Goal: Task Accomplishment & Management: Use online tool/utility

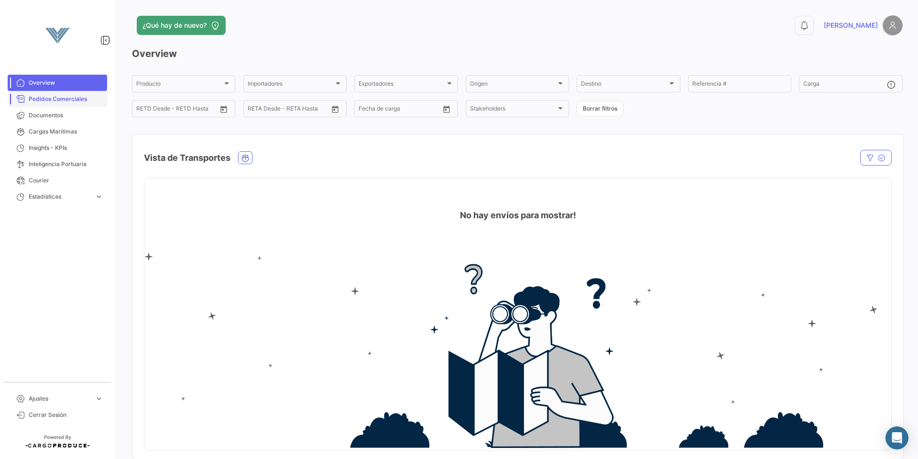
click at [79, 98] on span "Pedidos Comerciales" at bounding box center [66, 99] width 75 height 9
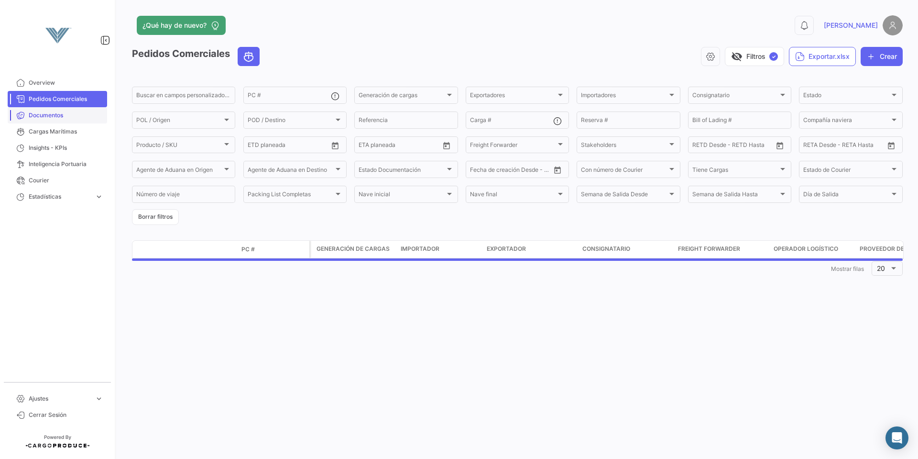
click at [60, 118] on span "Documentos" at bounding box center [66, 115] width 75 height 9
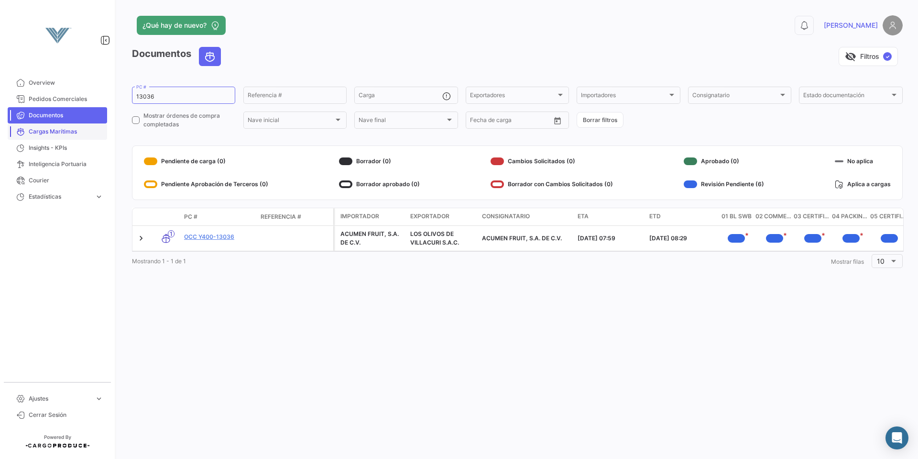
click at [63, 130] on span "Cargas Marítimas" at bounding box center [66, 131] width 75 height 9
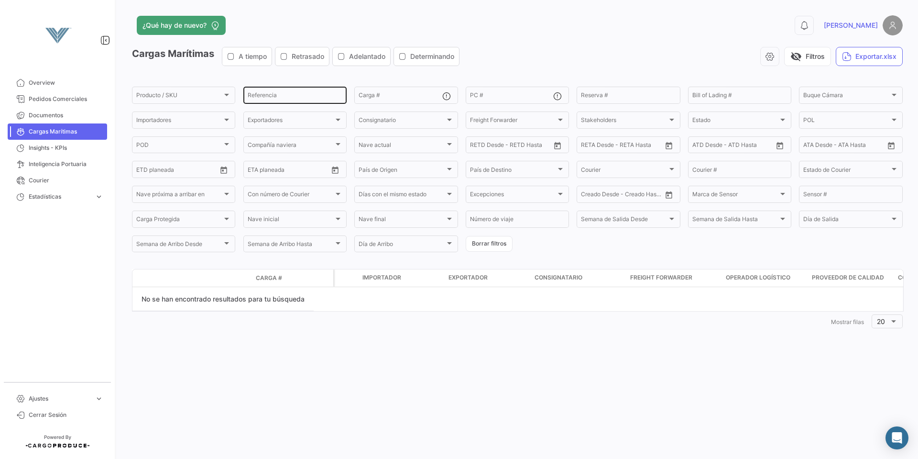
click at [280, 96] on input "Referencia" at bounding box center [295, 96] width 95 height 7
click at [38, 99] on span "Pedidos Comerciales" at bounding box center [66, 99] width 75 height 9
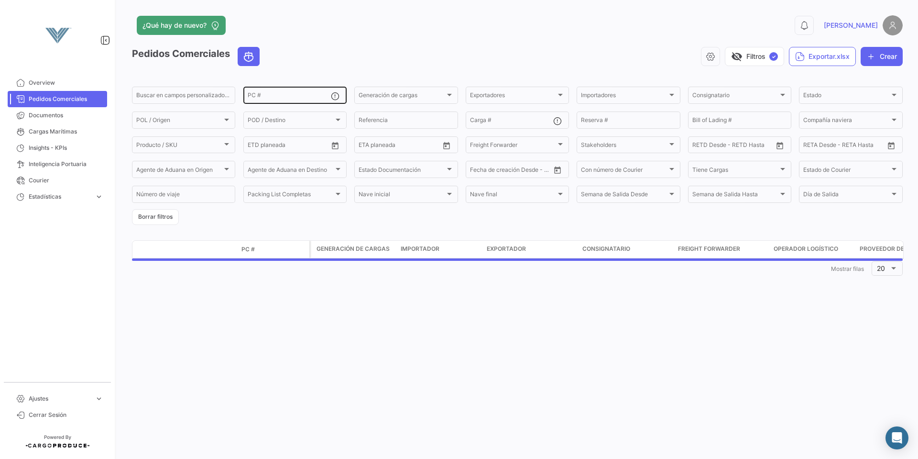
click at [305, 98] on input "PC #" at bounding box center [289, 96] width 83 height 7
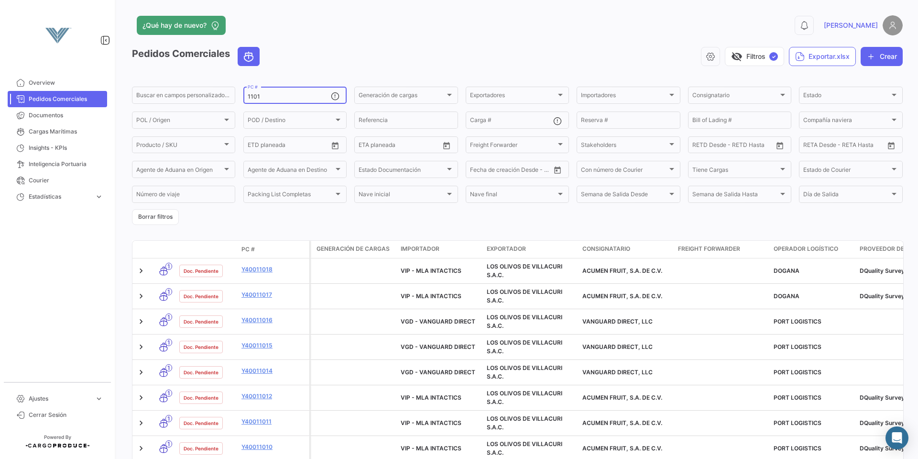
type input "11018"
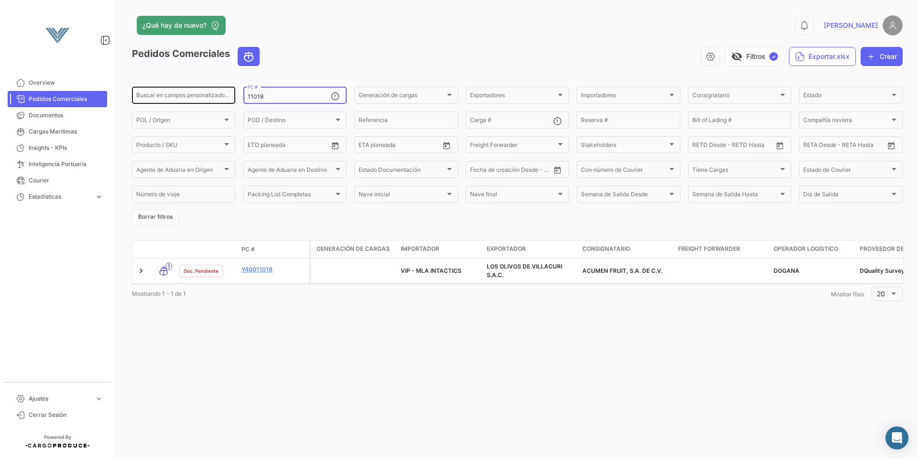
drag, startPoint x: 277, startPoint y: 97, endPoint x: 215, endPoint y: 87, distance: 63.1
click at [0, 0] on div "Buscar en campos personalizados... 11018 PC # Generación de cargas Generación d…" at bounding box center [0, 0] width 0 height 0
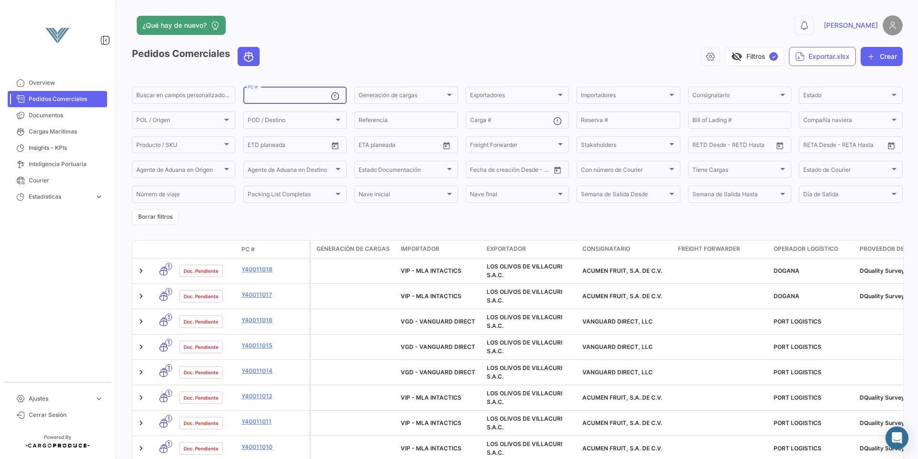
click at [413, 53] on div "visibility_off Filtros ✓ Exportar.xlsx Crear" at bounding box center [585, 56] width 636 height 19
click at [157, 213] on button "Borrar filtros" at bounding box center [155, 217] width 47 height 16
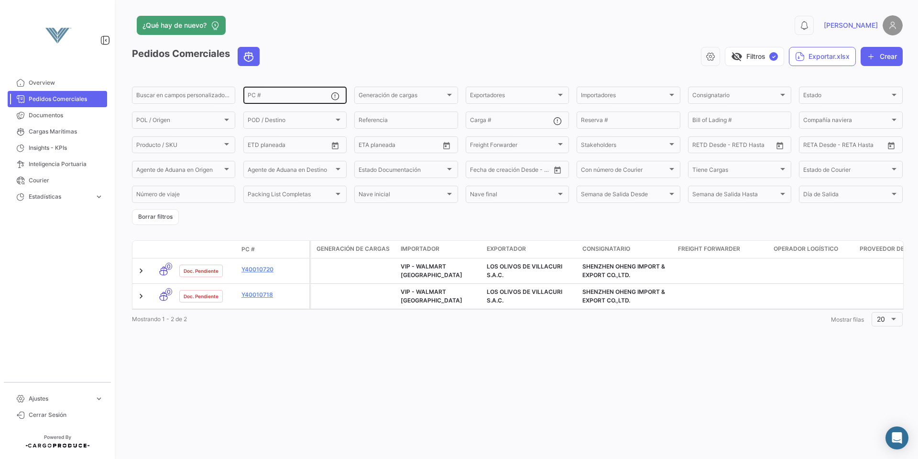
click at [278, 87] on div "PC #" at bounding box center [289, 94] width 83 height 19
click at [276, 96] on input "PC #" at bounding box center [289, 96] width 83 height 7
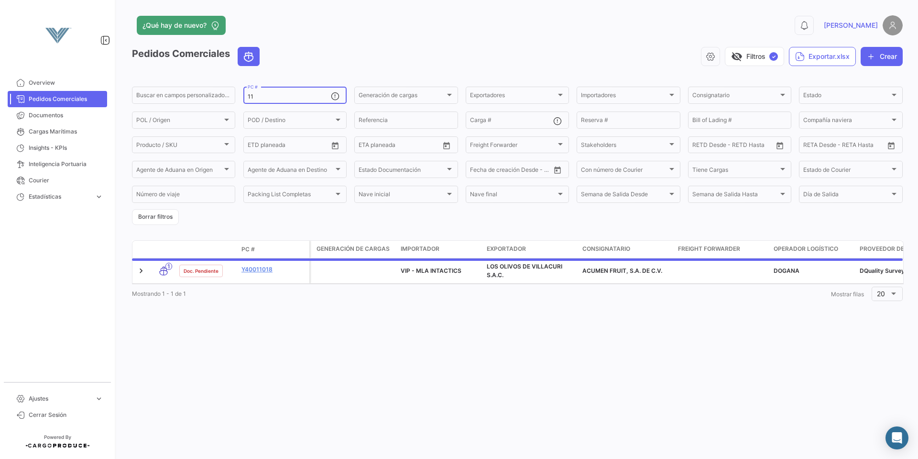
type input "1"
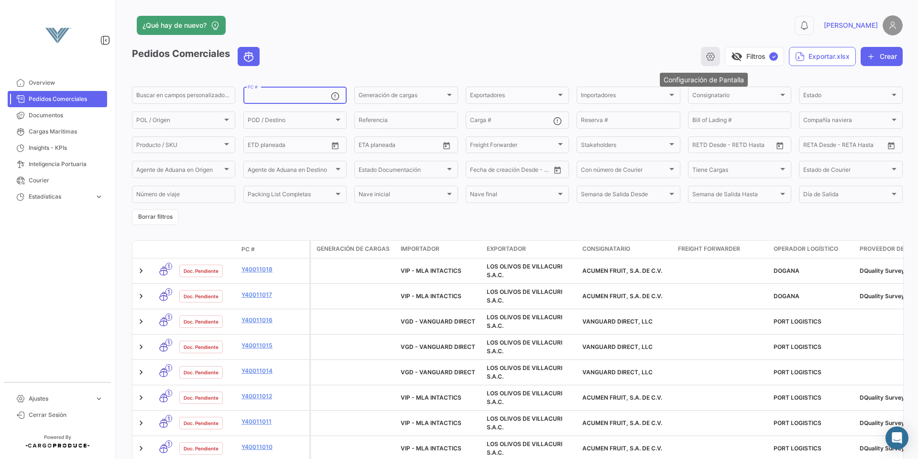
click at [701, 58] on button "button" at bounding box center [710, 56] width 19 height 19
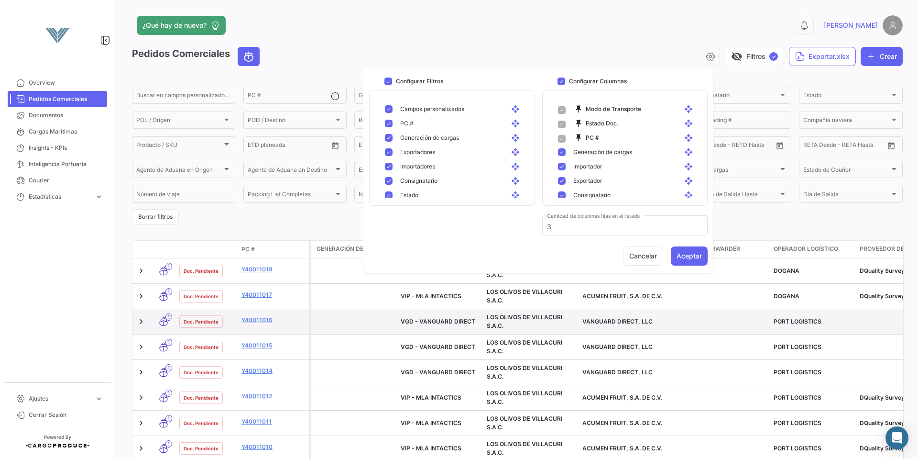
click at [365, 322] on datatable-body-cell at bounding box center [354, 321] width 86 height 25
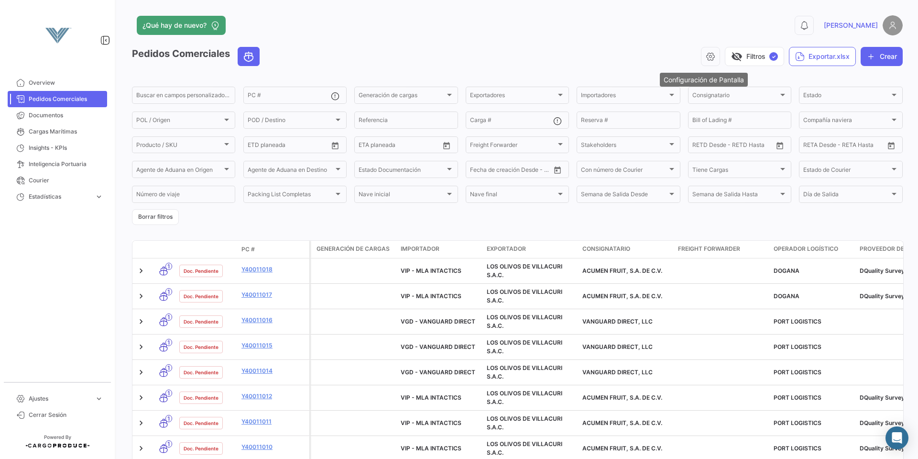
click at [706, 56] on icon "button" at bounding box center [711, 57] width 10 height 10
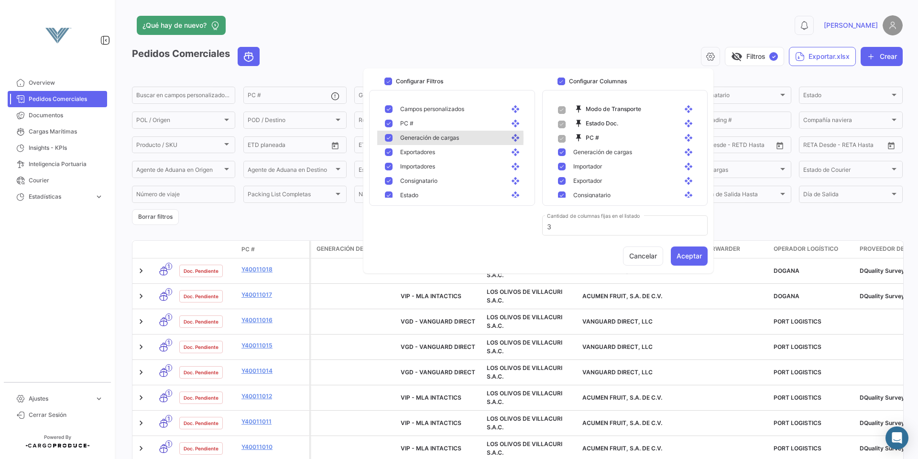
click at [390, 138] on mat-pseudo-checkbox at bounding box center [389, 138] width 8 height 8
checkbox input "false"
click at [386, 115] on mat-pseudo-checkbox at bounding box center [389, 114] width 8 height 8
click at [386, 126] on mat-pseudo-checkbox at bounding box center [389, 128] width 8 height 8
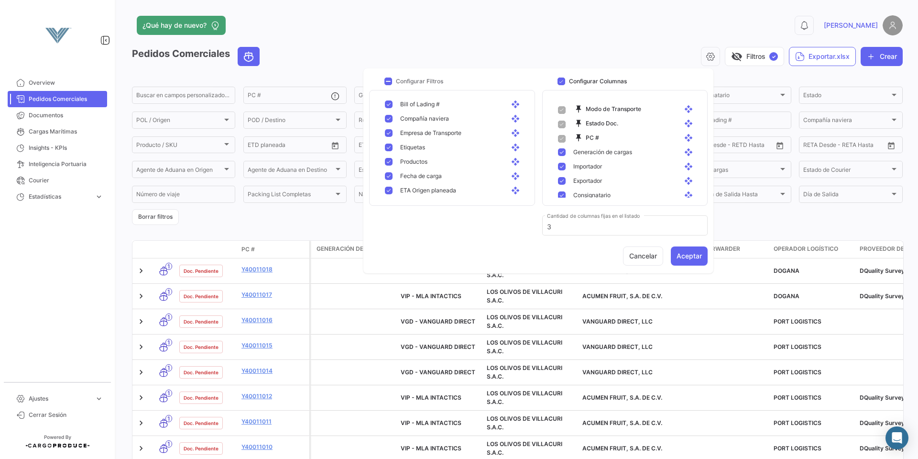
scroll to position [239, 0]
click at [390, 139] on mat-pseudo-checkbox at bounding box center [389, 143] width 8 height 8
click at [386, 138] on mat-pseudo-checkbox at bounding box center [389, 138] width 8 height 8
click at [389, 149] on mat-pseudo-checkbox at bounding box center [389, 152] width 8 height 8
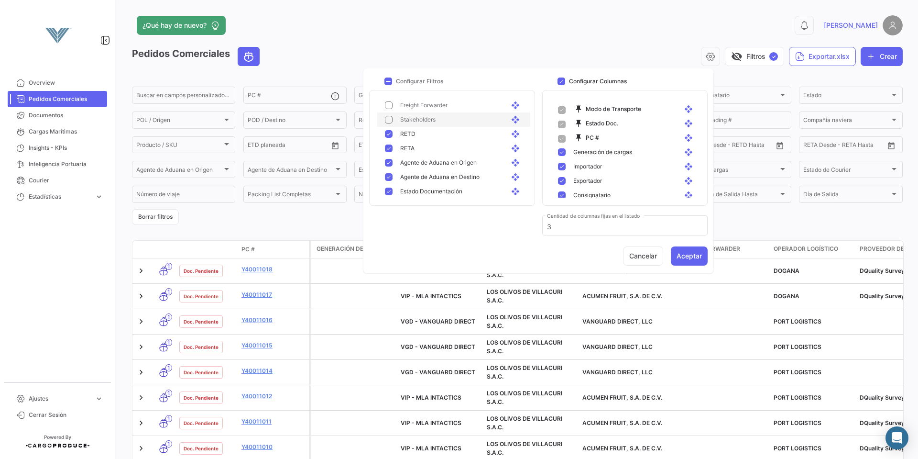
scroll to position [335, 0]
click at [389, 148] on mat-pseudo-checkbox at bounding box center [389, 147] width 8 height 8
click at [391, 160] on mat-pseudo-checkbox at bounding box center [389, 162] width 8 height 8
click at [389, 156] on mat-pseudo-checkbox at bounding box center [389, 157] width 8 height 8
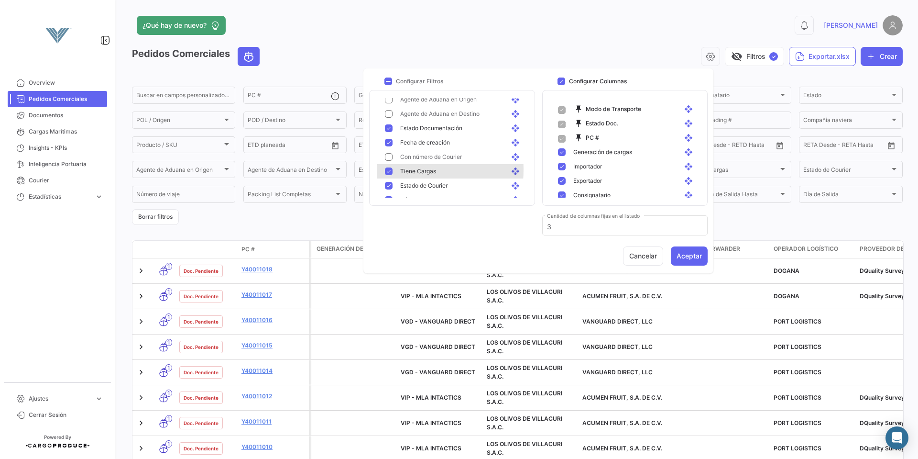
click at [390, 169] on mat-pseudo-checkbox at bounding box center [389, 171] width 8 height 8
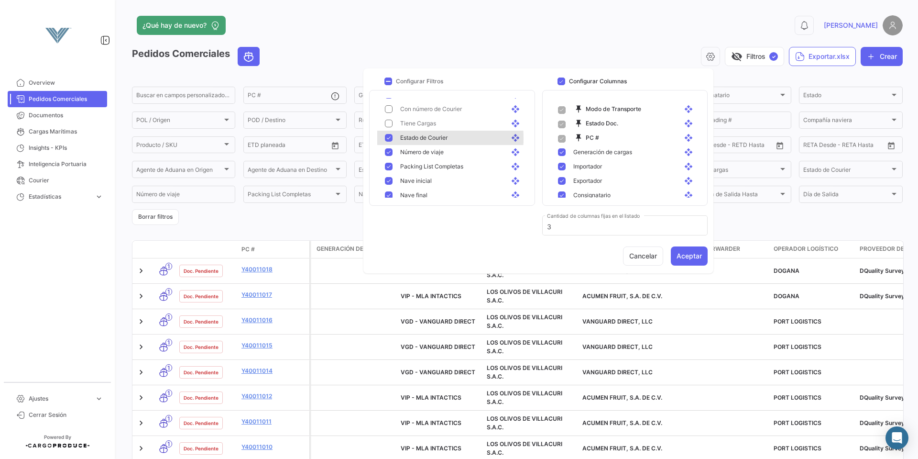
click at [392, 138] on mat-pseudo-checkbox at bounding box center [389, 138] width 8 height 8
click at [391, 152] on mat-pseudo-checkbox at bounding box center [389, 152] width 8 height 8
click at [391, 164] on mat-pseudo-checkbox at bounding box center [389, 162] width 8 height 8
click at [389, 172] on div "Semana de Salida Hasta open_with" at bounding box center [453, 176] width 153 height 14
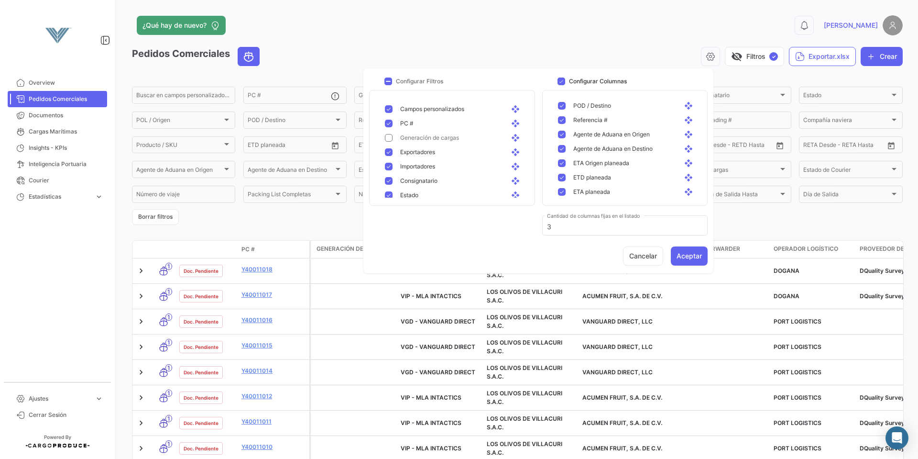
scroll to position [273, 0]
click at [647, 256] on button "Cancelar" at bounding box center [643, 255] width 40 height 19
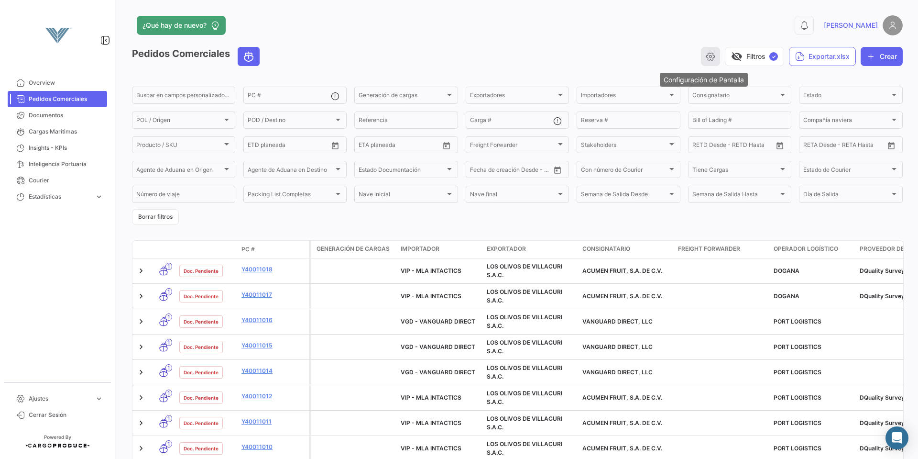
click at [706, 56] on icon "button" at bounding box center [711, 57] width 10 height 10
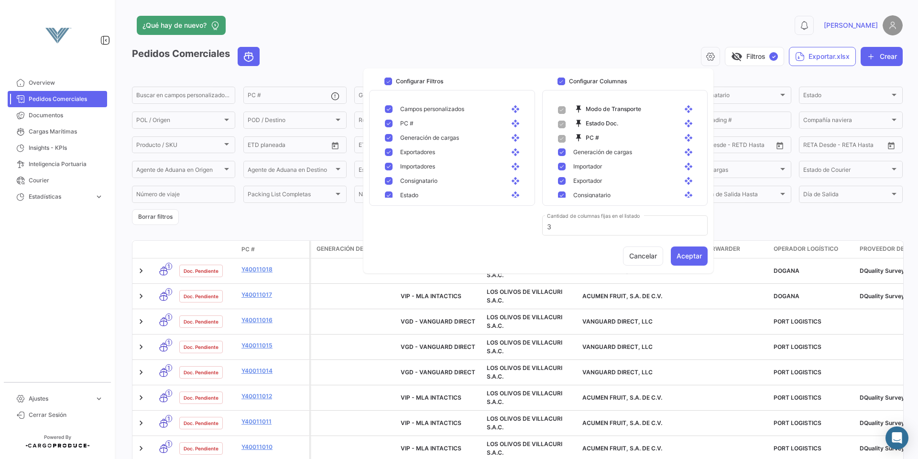
click at [561, 126] on span at bounding box center [562, 125] width 8 height 8
click at [560, 160] on mat-pseudo-checkbox at bounding box center [562, 162] width 8 height 8
checkbox input "false"
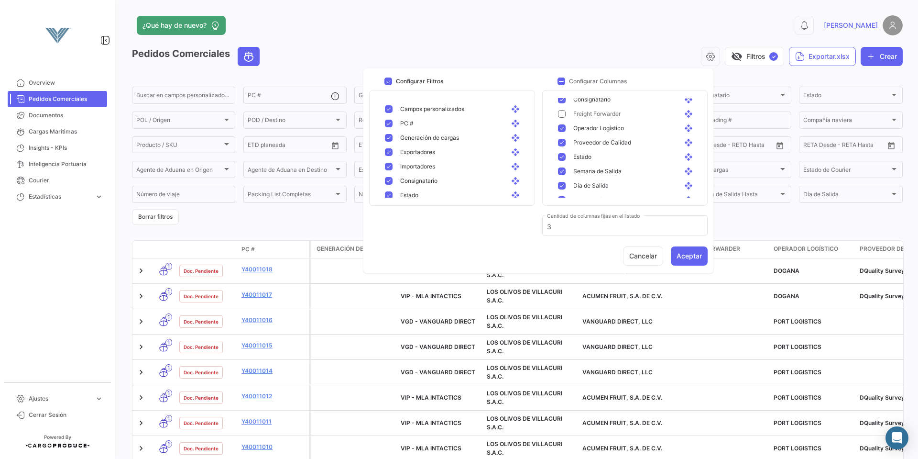
click at [564, 172] on mat-pseudo-checkbox at bounding box center [562, 171] width 8 height 8
click at [564, 154] on mat-pseudo-checkbox at bounding box center [562, 152] width 8 height 8
click at [564, 161] on mat-pseudo-checkbox at bounding box center [562, 162] width 8 height 8
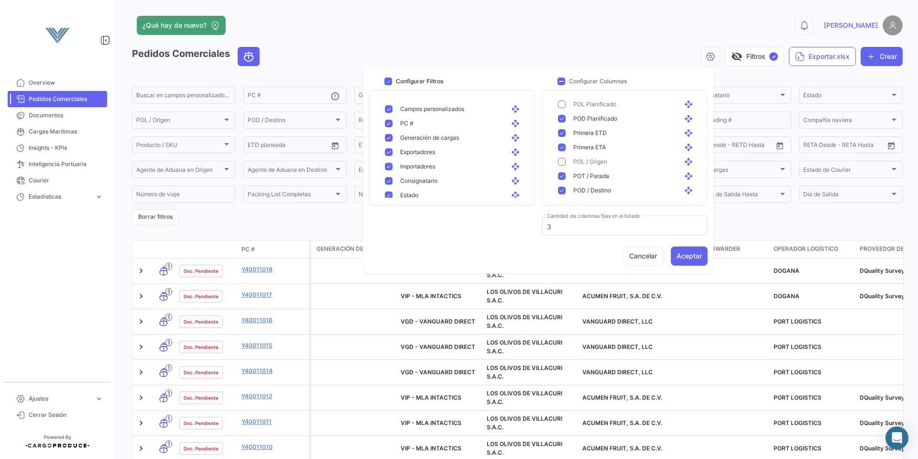
click at [562, 173] on mat-pseudo-checkbox at bounding box center [562, 176] width 8 height 8
click at [560, 119] on mat-pseudo-checkbox at bounding box center [562, 119] width 8 height 8
click at [565, 126] on div "Agente de Aduana en Origen open_with" at bounding box center [627, 123] width 153 height 14
click at [565, 139] on mat-pseudo-checkbox at bounding box center [562, 138] width 8 height 8
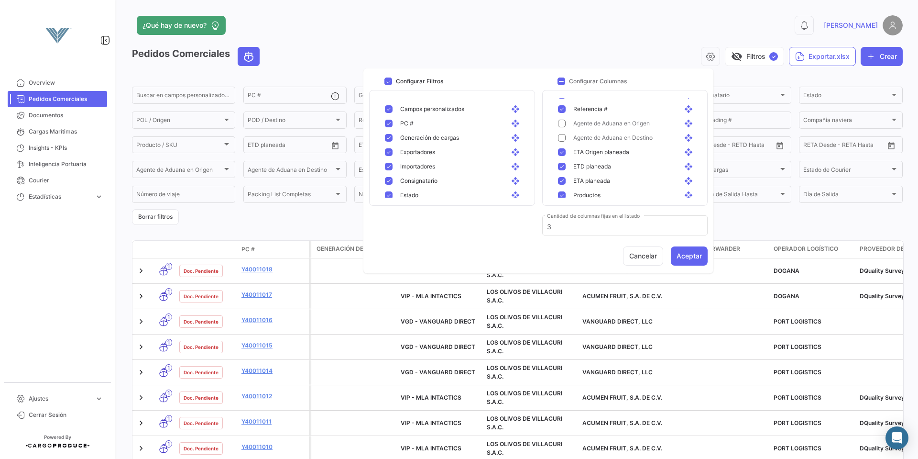
click at [561, 150] on mat-pseudo-checkbox at bounding box center [562, 152] width 8 height 8
click at [561, 143] on mat-pseudo-checkbox at bounding box center [562, 143] width 8 height 8
click at [565, 169] on mat-pseudo-checkbox at bounding box center [562, 167] width 8 height 8
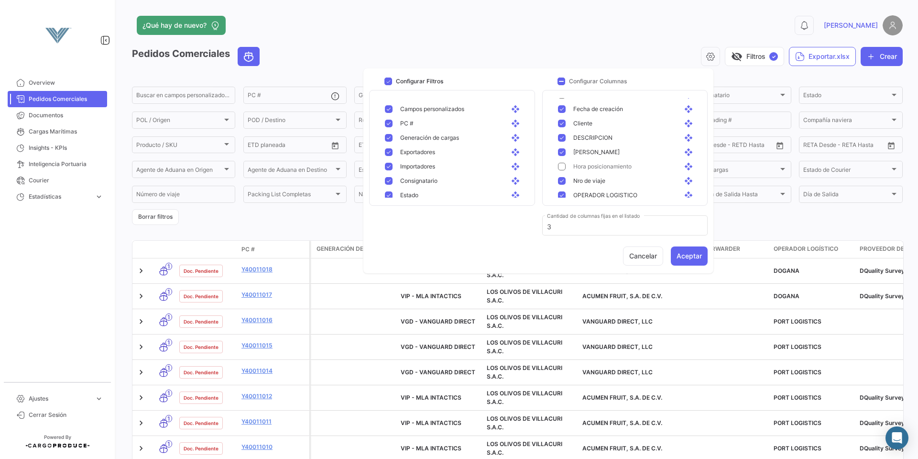
click at [565, 180] on mat-pseudo-checkbox at bounding box center [562, 181] width 8 height 8
click at [698, 254] on button "Aceptar" at bounding box center [689, 255] width 37 height 19
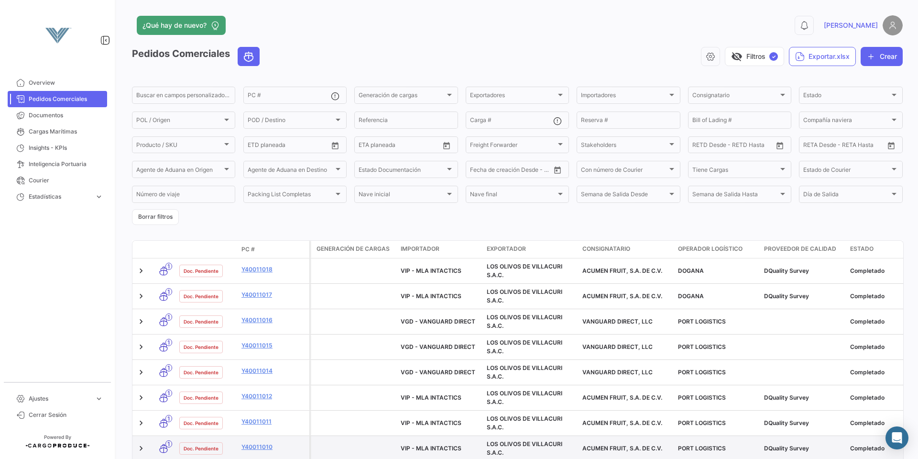
drag, startPoint x: 727, startPoint y: 455, endPoint x: 755, endPoint y: 454, distance: 27.8
click at [755, 454] on datatable-body-cell "PORT LOGISTICS" at bounding box center [717, 448] width 86 height 25
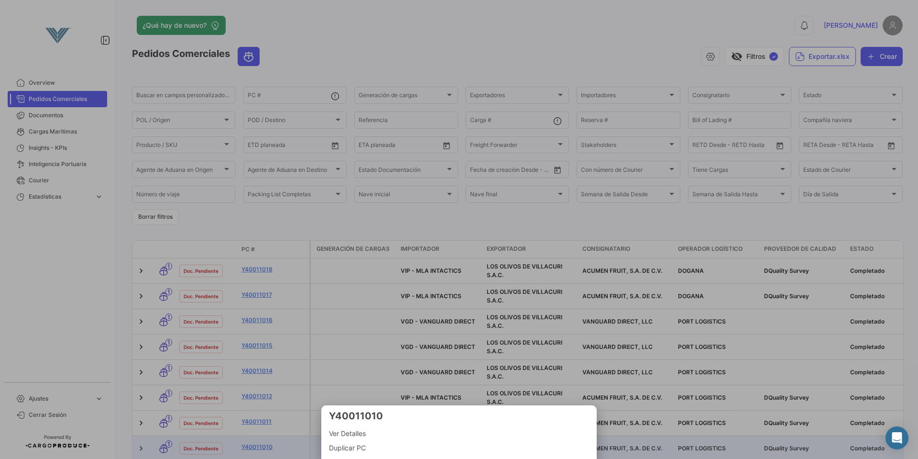
click at [642, 225] on div at bounding box center [459, 229] width 918 height 459
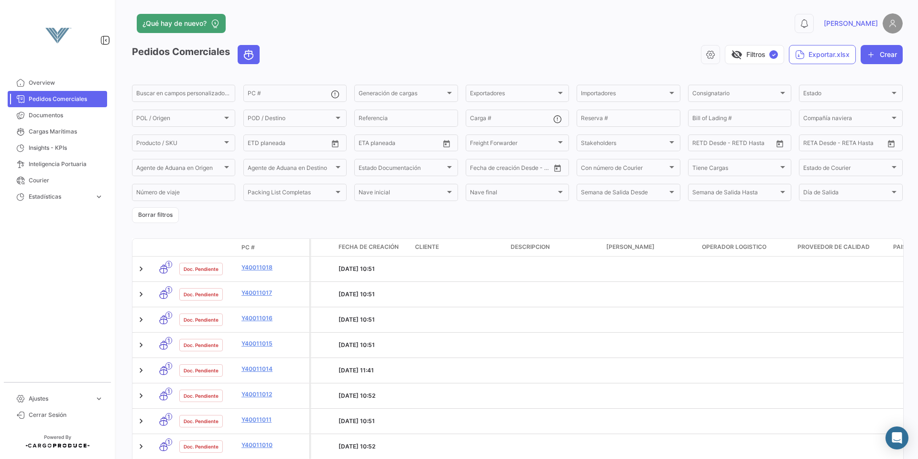
scroll to position [0, 1588]
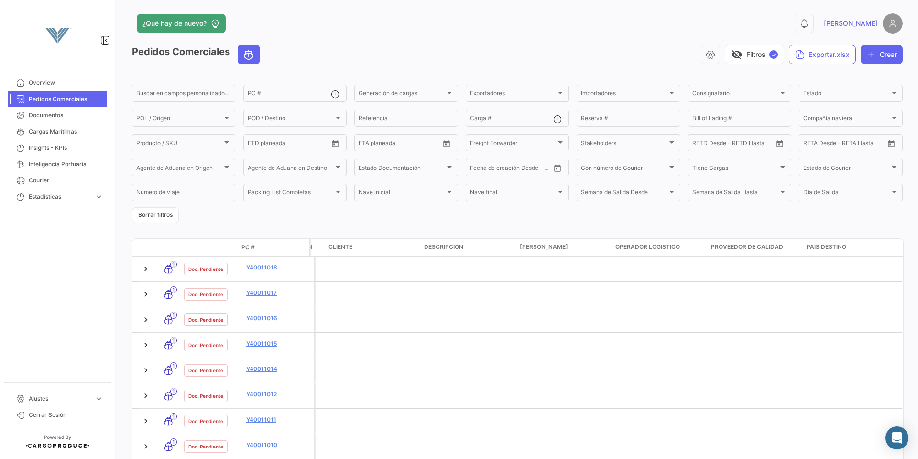
drag, startPoint x: 646, startPoint y: 286, endPoint x: 918, endPoint y: 287, distance: 271.7
click at [918, 287] on div "¿Qué hay de nuevo? 0 [PERSON_NAME] Comerciales visibility_off Filtros ✓ Exporta…" at bounding box center [518, 229] width 802 height 459
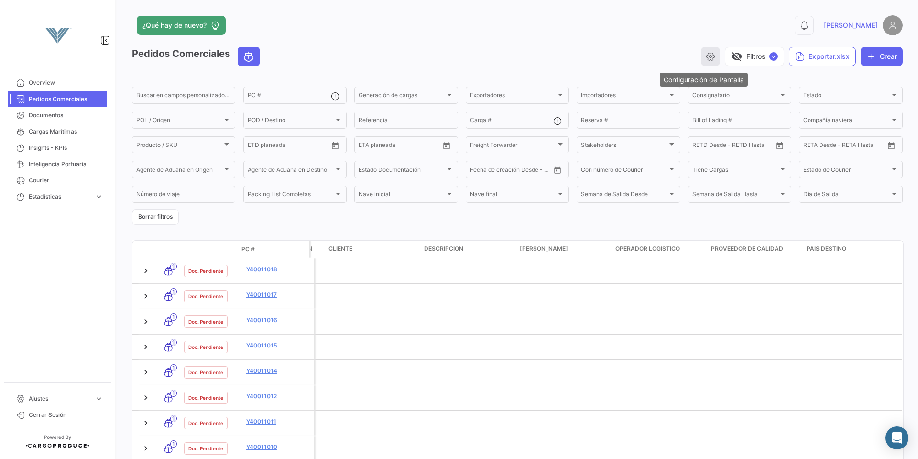
click at [707, 56] on icon "button" at bounding box center [711, 57] width 10 height 10
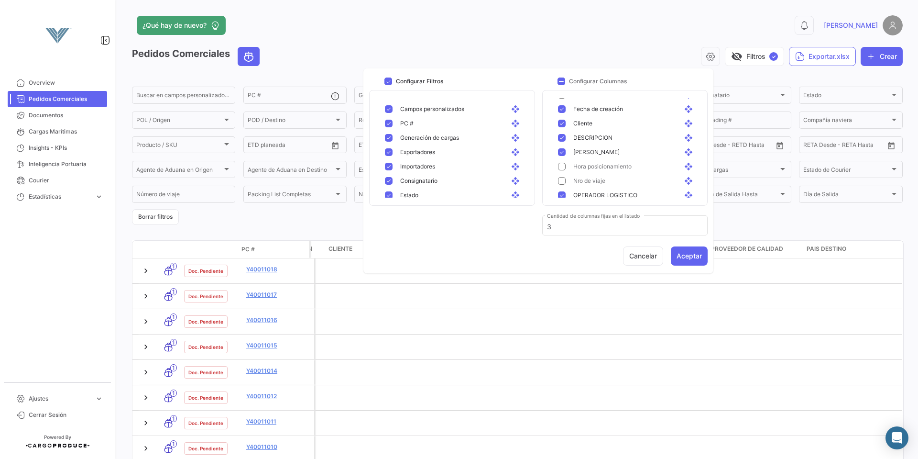
scroll to position [464, 0]
click at [562, 190] on mat-pseudo-checkbox at bounding box center [562, 191] width 8 height 8
click at [564, 176] on mat-pseudo-checkbox at bounding box center [562, 176] width 8 height 8
click at [688, 255] on button "Aceptar" at bounding box center [689, 255] width 37 height 19
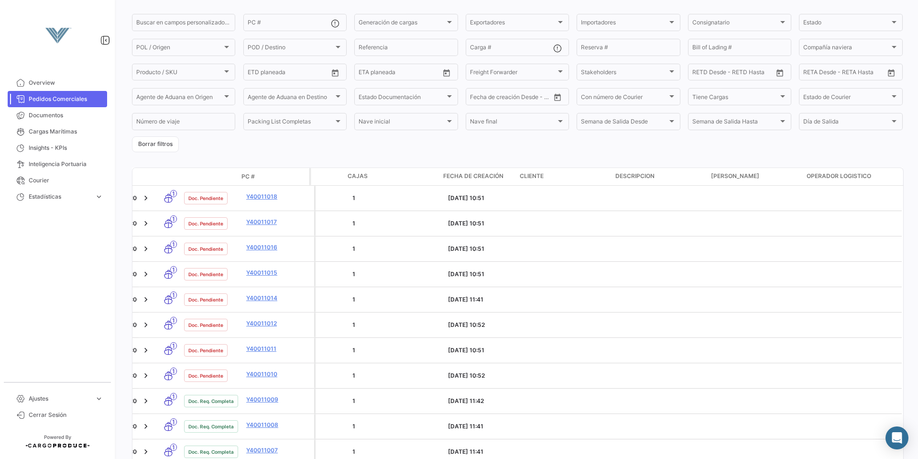
scroll to position [356, 0]
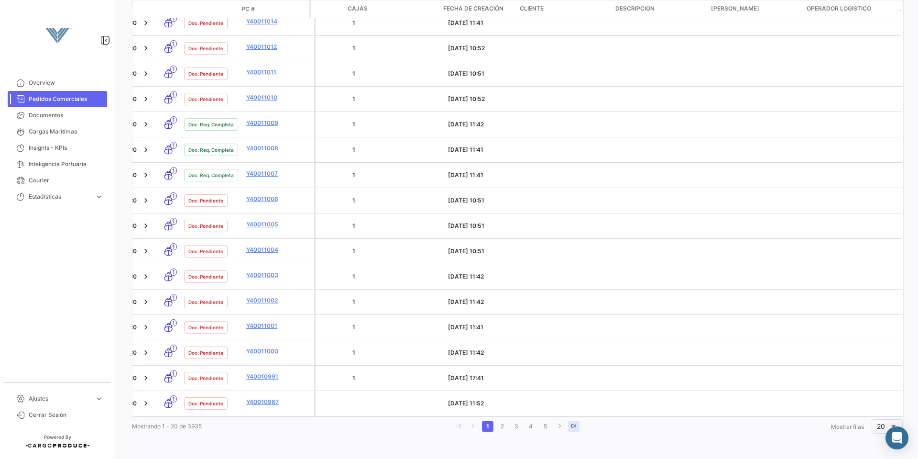
click at [574, 426] on icon "go to last page" at bounding box center [574, 426] width 6 height 6
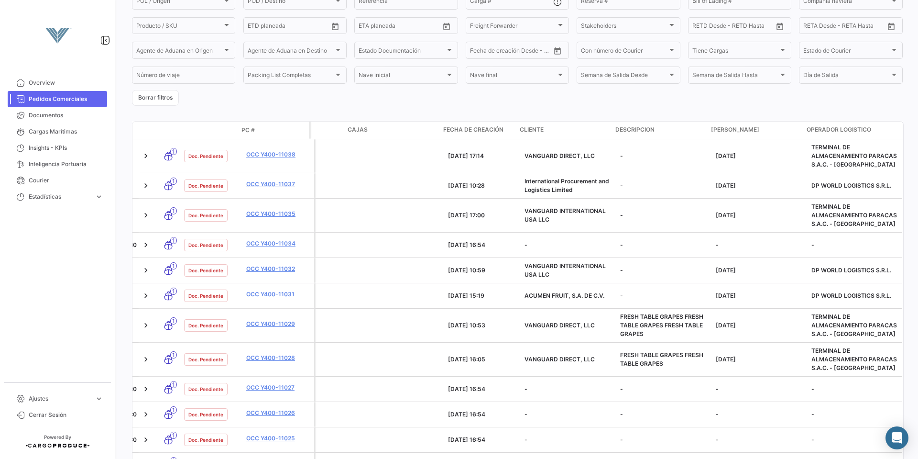
scroll to position [0, 0]
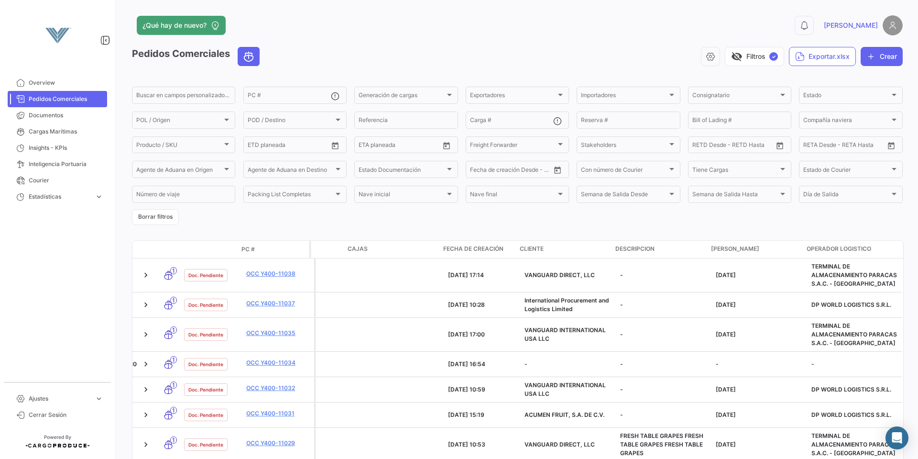
click at [646, 51] on div "visibility_off Filtros ✓ Exportar.xlsx Crear" at bounding box center [585, 56] width 636 height 19
click at [615, 226] on div "Pedidos Comerciales visibility_off Filtros ✓ Exportar.xlsx Crear Buscar en camp…" at bounding box center [517, 370] width 771 height 646
click at [709, 59] on button "button" at bounding box center [710, 56] width 19 height 19
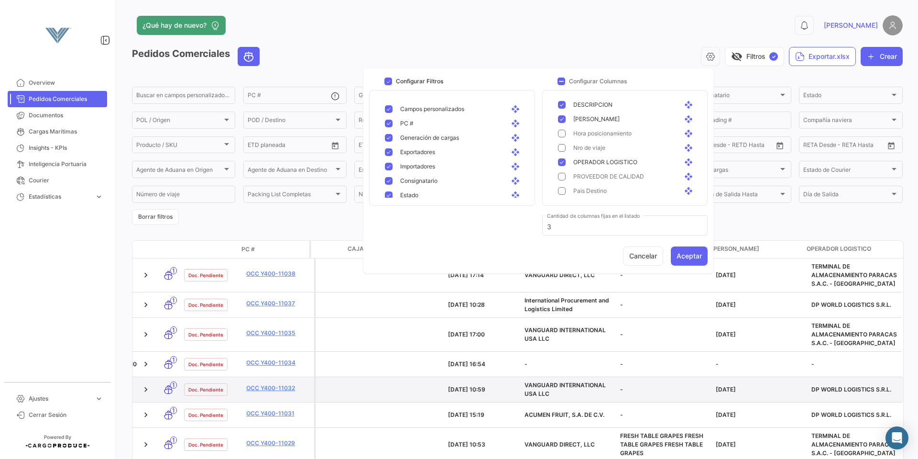
scroll to position [464, 0]
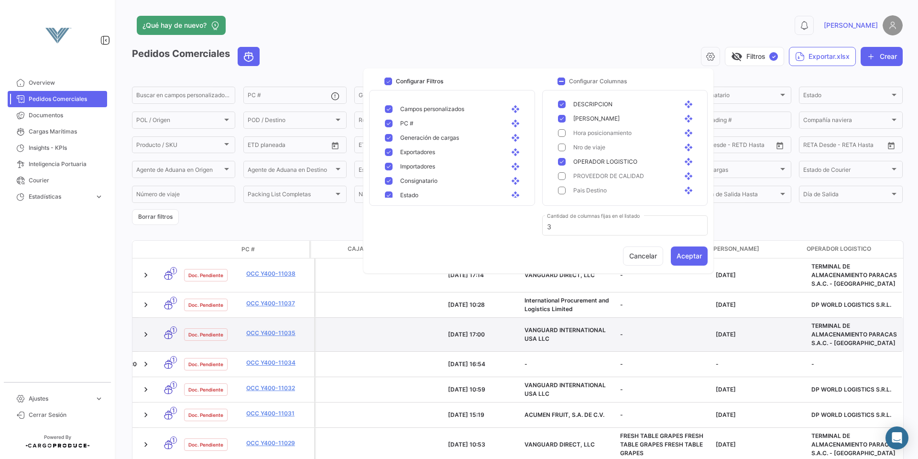
click at [408, 341] on datatable-body-cell at bounding box center [397, 334] width 96 height 33
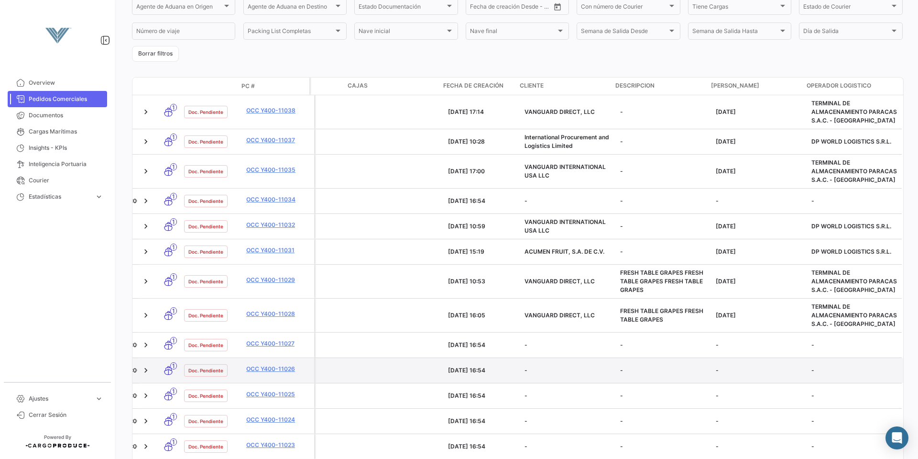
scroll to position [273, 0]
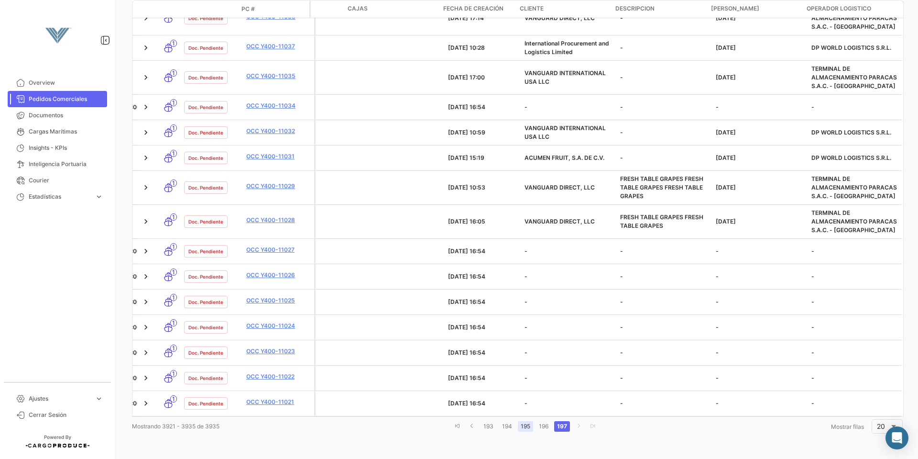
click at [524, 427] on link "195" at bounding box center [525, 426] width 15 height 11
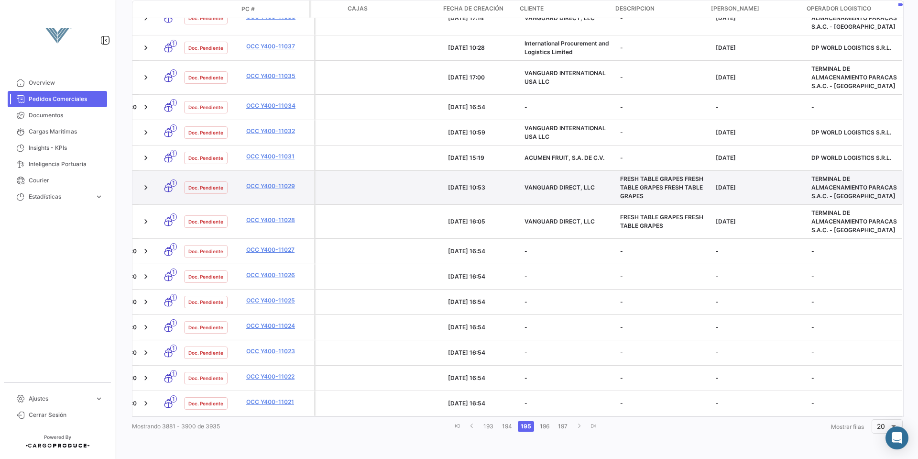
scroll to position [0, 0]
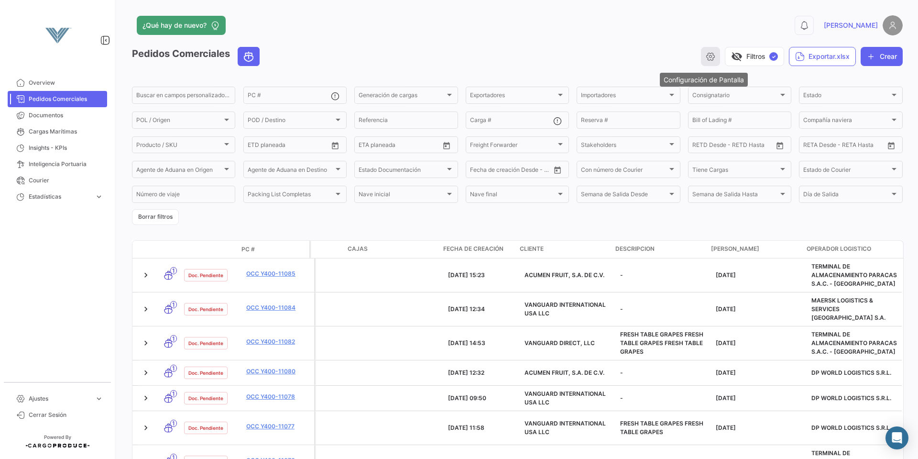
click at [706, 55] on icon "button" at bounding box center [711, 57] width 10 height 10
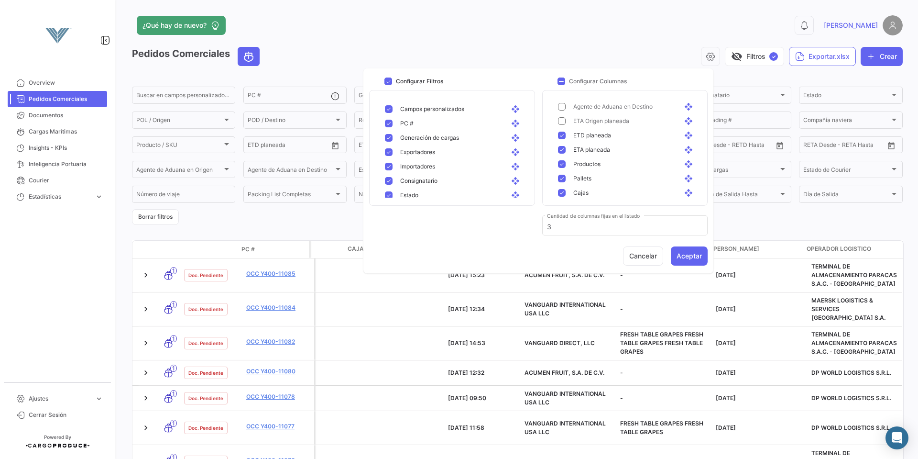
scroll to position [335, 0]
click at [566, 177] on div "Cajas open_with" at bounding box center [631, 176] width 130 height 9
click at [563, 158] on mat-pseudo-checkbox at bounding box center [562, 157] width 8 height 8
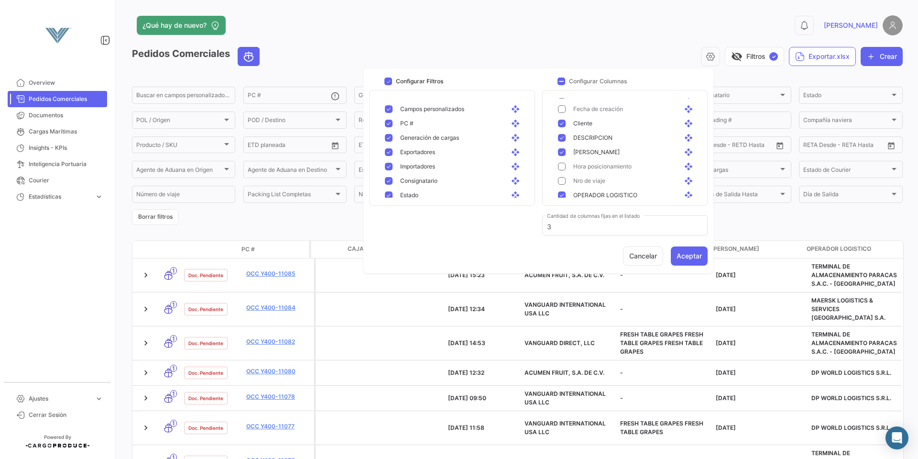
click at [564, 139] on mat-pseudo-checkbox at bounding box center [562, 138] width 8 height 8
click at [687, 254] on button "Aceptar" at bounding box center [689, 255] width 37 height 19
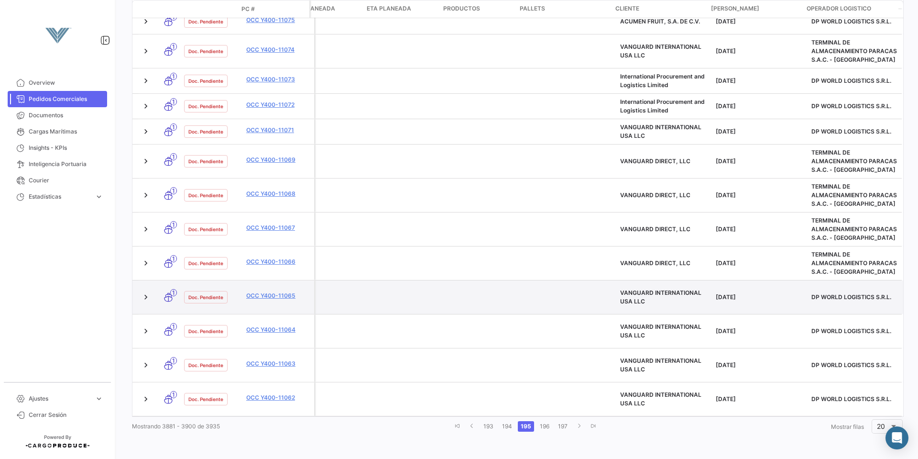
scroll to position [494, 0]
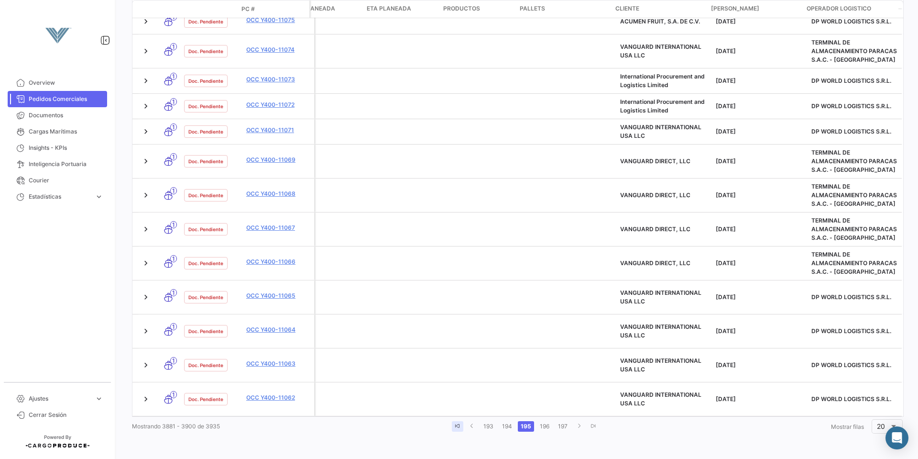
click at [460, 425] on link "go to first page" at bounding box center [457, 426] width 11 height 11
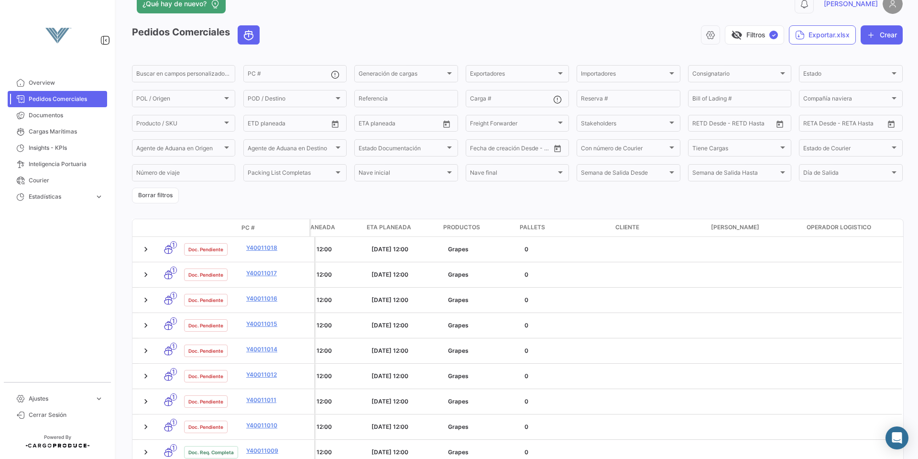
scroll to position [0, 0]
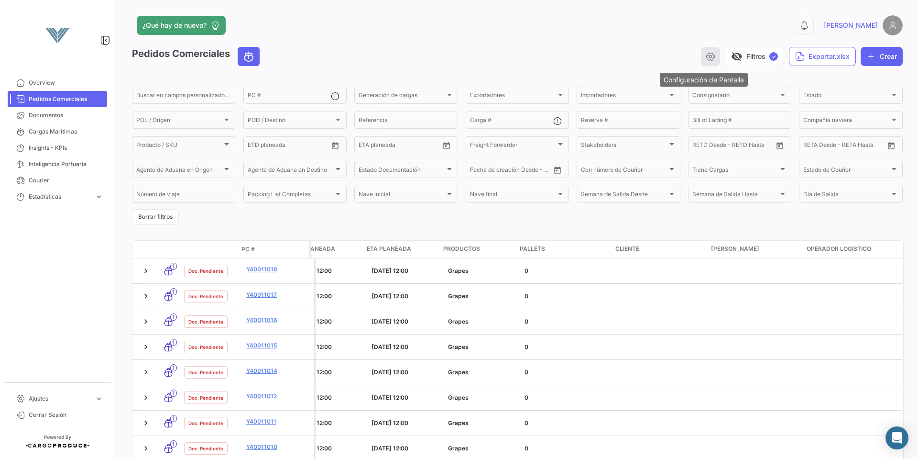
click at [706, 56] on icon "button" at bounding box center [711, 57] width 10 height 10
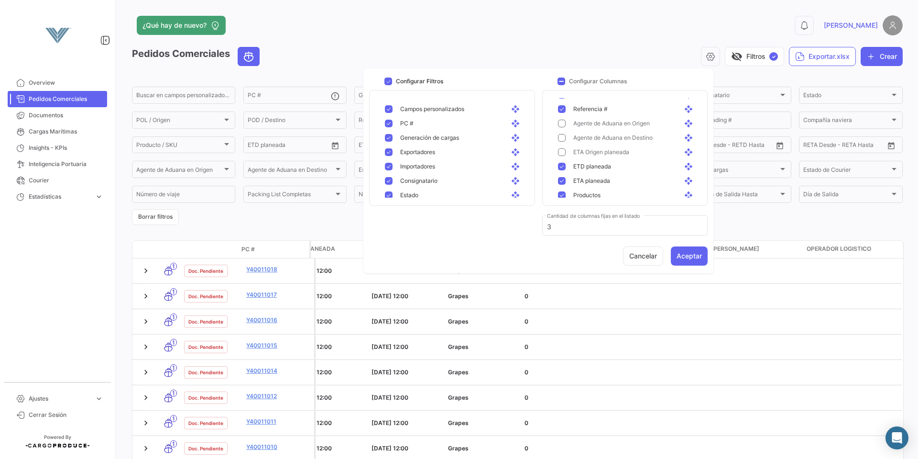
scroll to position [335, 0]
click at [564, 148] on mat-pseudo-checkbox at bounding box center [562, 147] width 8 height 8
click at [560, 160] on mat-pseudo-checkbox at bounding box center [562, 162] width 8 height 8
click at [686, 257] on button "Aceptar" at bounding box center [689, 255] width 37 height 19
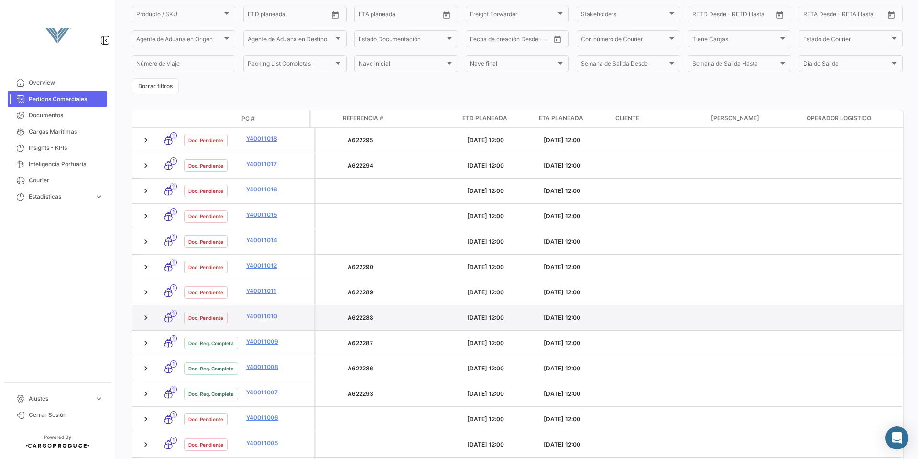
scroll to position [117, 0]
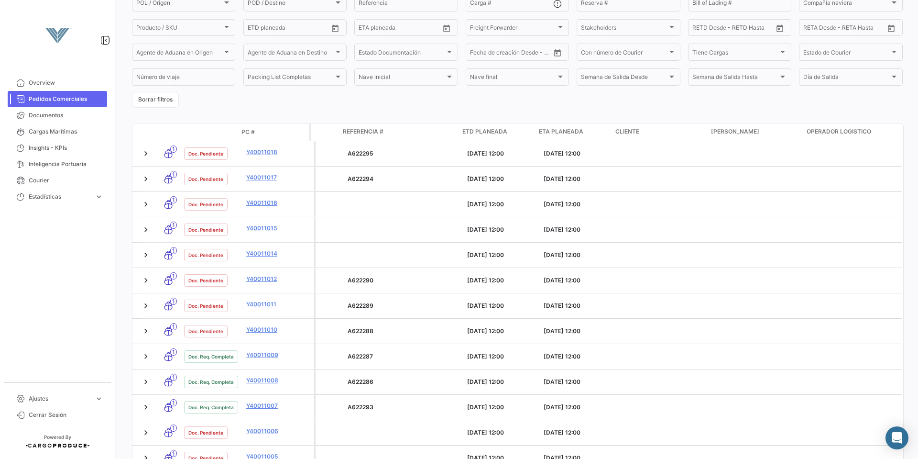
drag, startPoint x: 734, startPoint y: 281, endPoint x: 918, endPoint y: 274, distance: 184.3
click at [918, 274] on div "¿Qué hay de nuevo? 0 [PERSON_NAME] Comerciales visibility_off Filtros ✓ Exporta…" at bounding box center [518, 229] width 802 height 459
drag, startPoint x: 631, startPoint y: 119, endPoint x: 898, endPoint y: 121, distance: 266.4
click at [904, 116] on div "¿Qué hay de nuevo? 0 [PERSON_NAME] Comerciales visibility_off Filtros ✓ Exporta…" at bounding box center [518, 229] width 802 height 459
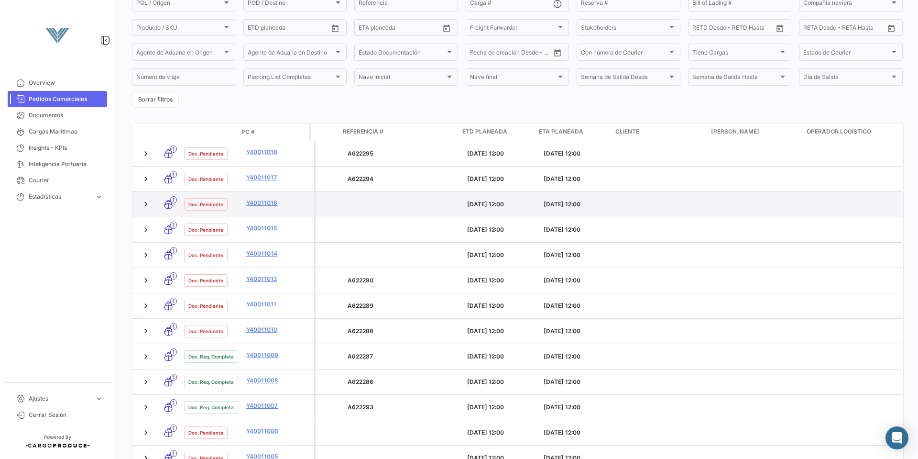
drag, startPoint x: 656, startPoint y: 132, endPoint x: 847, endPoint y: 209, distance: 206.4
click at [847, 209] on div "Modo de Transporte Estado Doc. PC # Generación [PERSON_NAME] Importador Exporta…" at bounding box center [517, 395] width 771 height 545
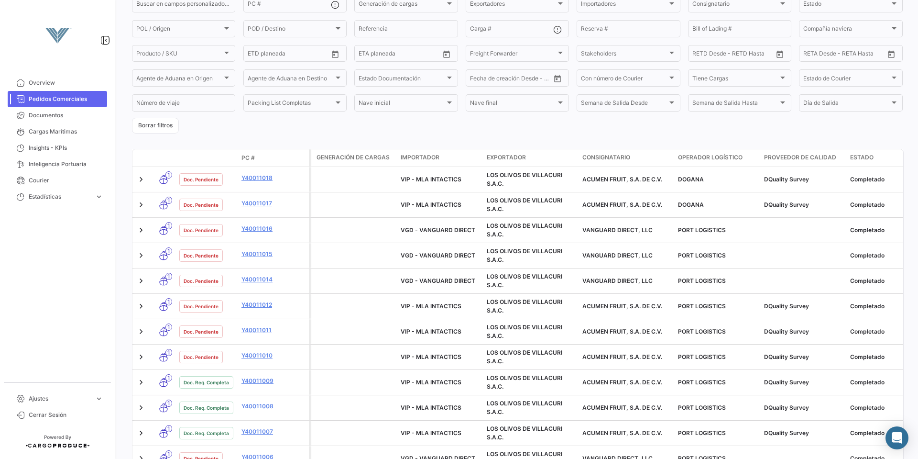
scroll to position [0, 0]
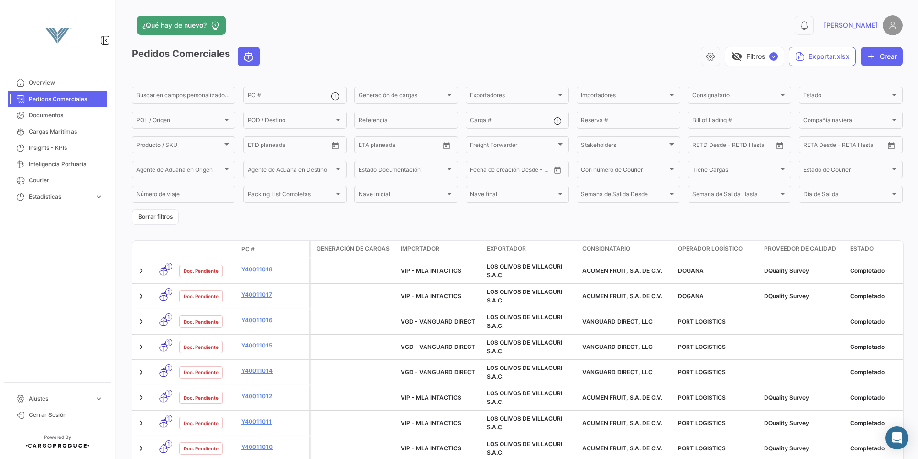
click at [639, 231] on div "Pedidos Comerciales visibility_off Filtros ✓ Exportar.xlsx Crear Buscar en camp…" at bounding box center [517, 416] width 771 height 738
click at [827, 54] on button "Exportar.xlsx" at bounding box center [822, 56] width 67 height 19
click at [829, 77] on span "Exportar PC's" at bounding box center [810, 80] width 43 height 8
